Goal: Task Accomplishment & Management: Manage account settings

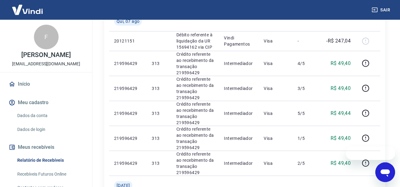
scroll to position [120, 0]
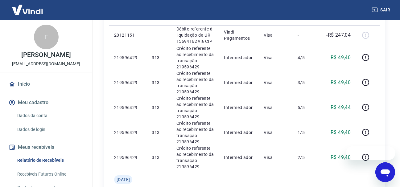
click at [335, 155] on icon "Fechar mensagem da empresa" at bounding box center [336, 153] width 5 height 5
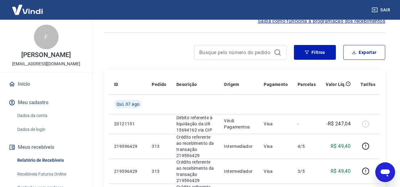
scroll to position [27, 0]
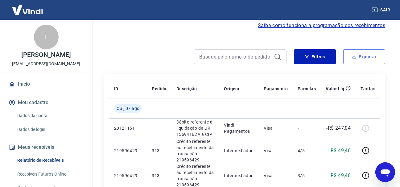
click at [354, 59] on button "Exportar" at bounding box center [364, 56] width 42 height 15
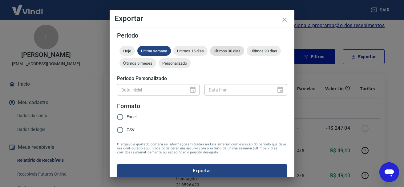
click at [222, 51] on span "Últimos 30 dias" at bounding box center [227, 51] width 34 height 5
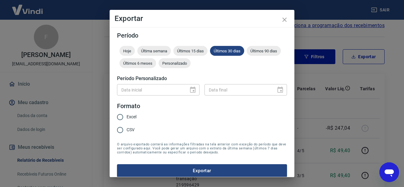
click at [125, 116] on input "Excel" at bounding box center [120, 117] width 13 height 13
radio input "true"
click at [185, 166] on button "Exportar" at bounding box center [202, 170] width 170 height 13
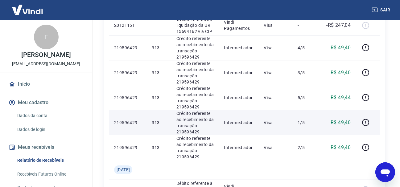
scroll to position [120, 0]
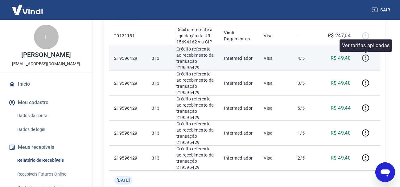
click at [365, 59] on icon "button" at bounding box center [365, 58] width 8 height 8
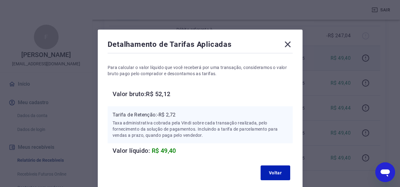
click at [337, 79] on div "Detalhamento de Tarifas Aplicadas Para calcular o valor líquido que você recebe…" at bounding box center [200, 93] width 400 height 187
click at [282, 43] on div "Detalhamento de Tarifas Aplicadas" at bounding box center [200, 45] width 185 height 12
click at [288, 45] on icon at bounding box center [287, 45] width 6 height 6
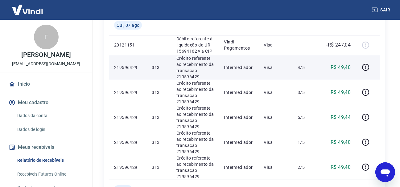
scroll to position [109, 0]
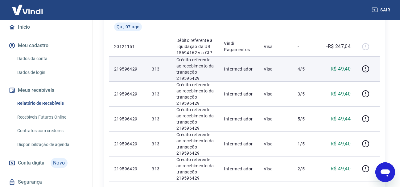
scroll to position [62, 0]
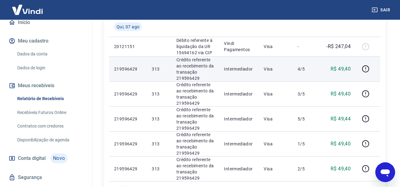
click at [52, 112] on link "Recebíveis Futuros Online" at bounding box center [50, 112] width 70 height 13
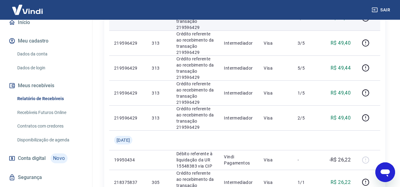
scroll to position [171, 0]
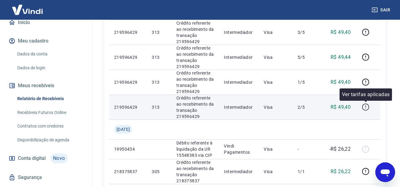
click at [365, 106] on icon "button" at bounding box center [365, 106] width 1 height 2
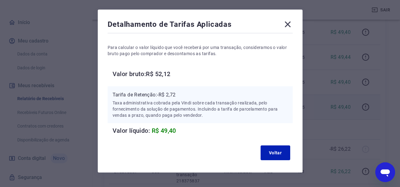
scroll to position [31, 0]
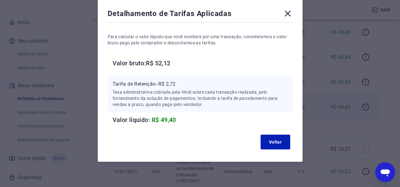
click at [286, 17] on icon at bounding box center [287, 14] width 10 height 10
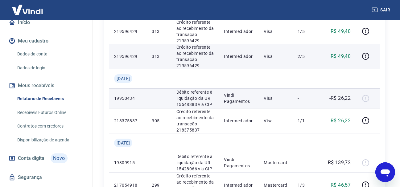
scroll to position [232, 0]
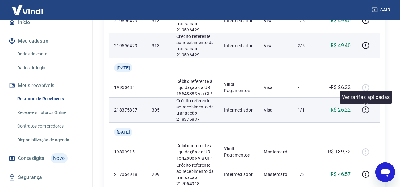
click at [365, 112] on icon "button" at bounding box center [365, 110] width 8 height 8
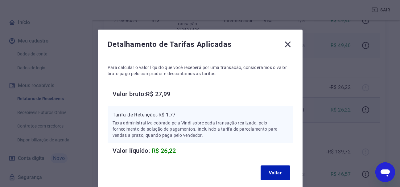
click at [292, 47] on icon at bounding box center [287, 44] width 10 height 10
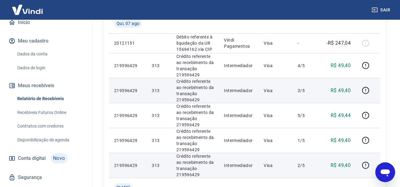
scroll to position [123, 0]
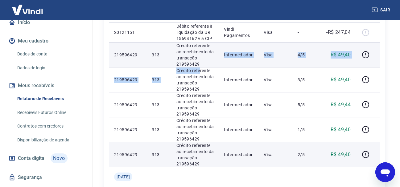
drag, startPoint x: 200, startPoint y: 63, endPoint x: 205, endPoint y: 62, distance: 4.7
click at [200, 63] on p "Crédito referente ao recebimento da transação 219596429" at bounding box center [195, 55] width 38 height 25
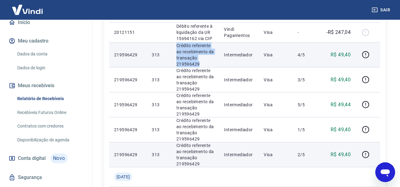
drag, startPoint x: 196, startPoint y: 59, endPoint x: 176, endPoint y: 43, distance: 26.3
click at [176, 43] on p "Crédito referente ao recebimento da transação 219596429" at bounding box center [195, 55] width 38 height 25
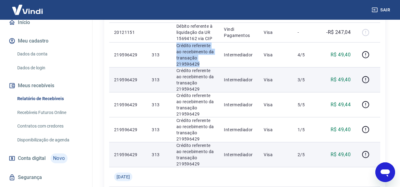
copy p "Crédito referente ao recebimento da transação 219596429"
click at [209, 90] on p "Crédito referente ao recebimento da transação 219596429" at bounding box center [195, 79] width 38 height 25
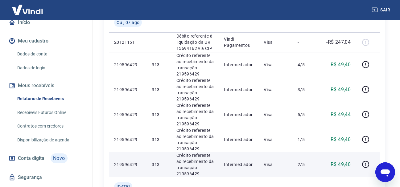
scroll to position [121, 0]
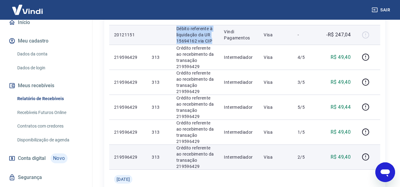
drag, startPoint x: 212, startPoint y: 41, endPoint x: 173, endPoint y: 30, distance: 40.5
click at [173, 30] on td "Débito referente à liquidação da UR 15694162 via CIP" at bounding box center [195, 35] width 48 height 20
copy p "Débito referente à liquidação da UR 15694162 via CIP"
